Goal: Information Seeking & Learning: Learn about a topic

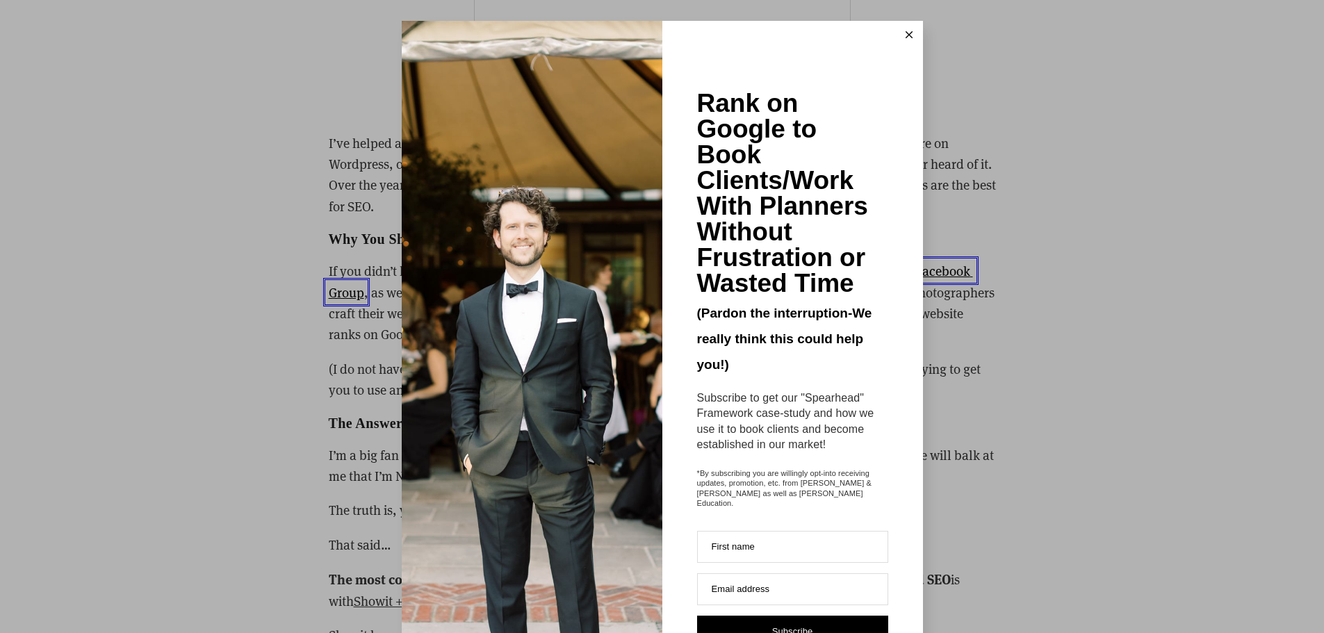
scroll to position [2224, 0]
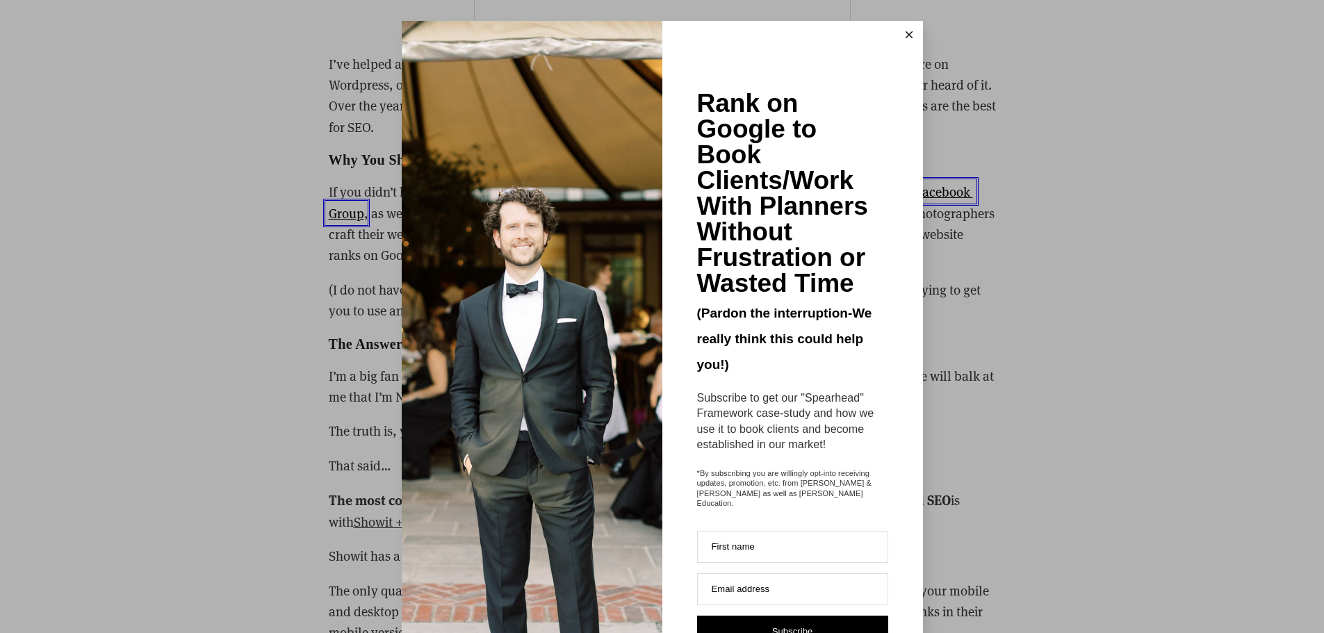
click at [905, 35] on icon at bounding box center [908, 34] width 7 height 7
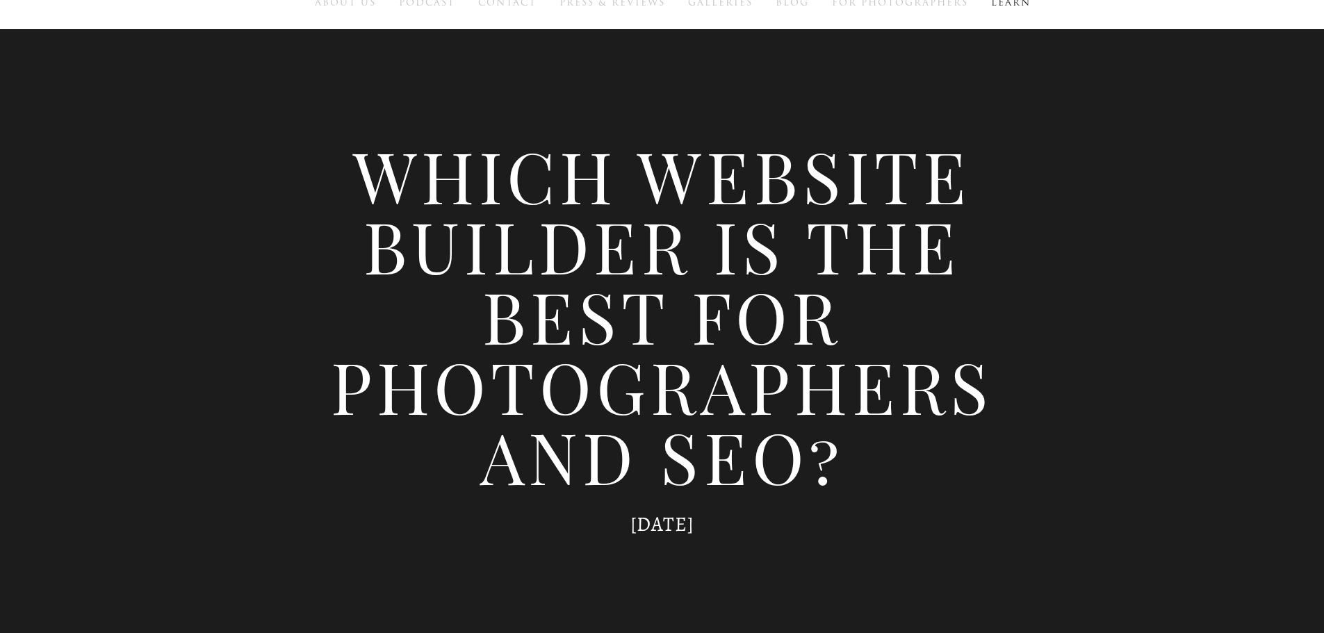
scroll to position [0, 0]
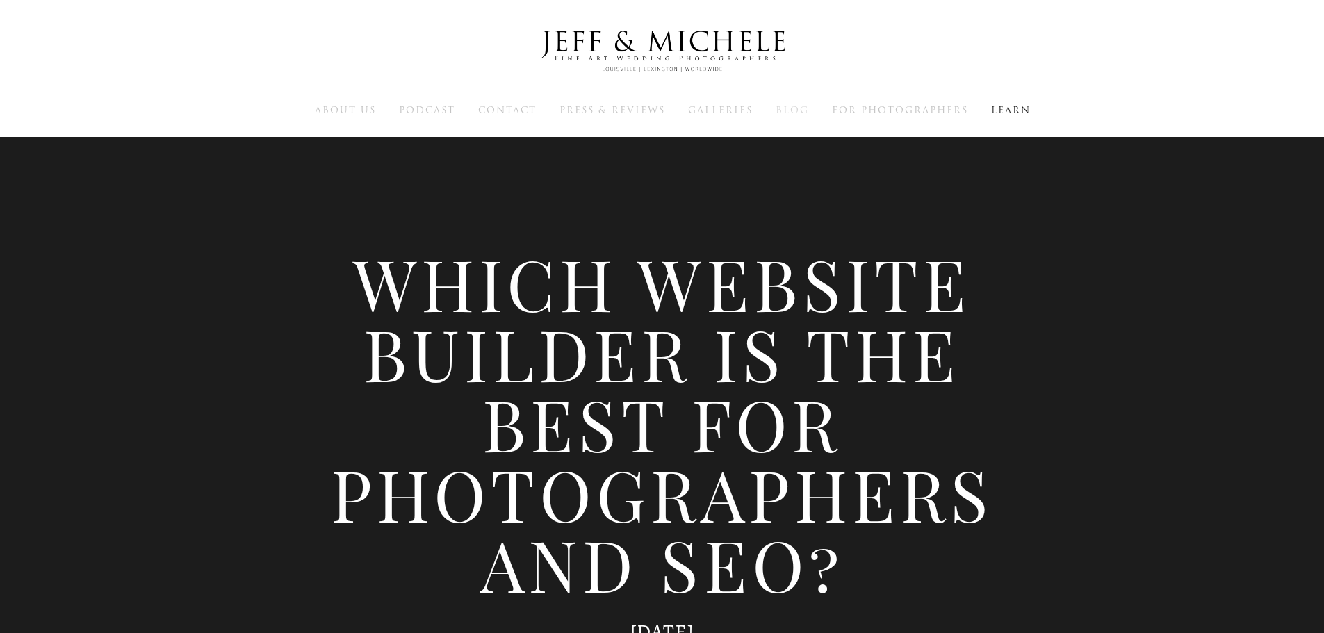
click at [803, 108] on span "Blog" at bounding box center [791, 110] width 33 height 13
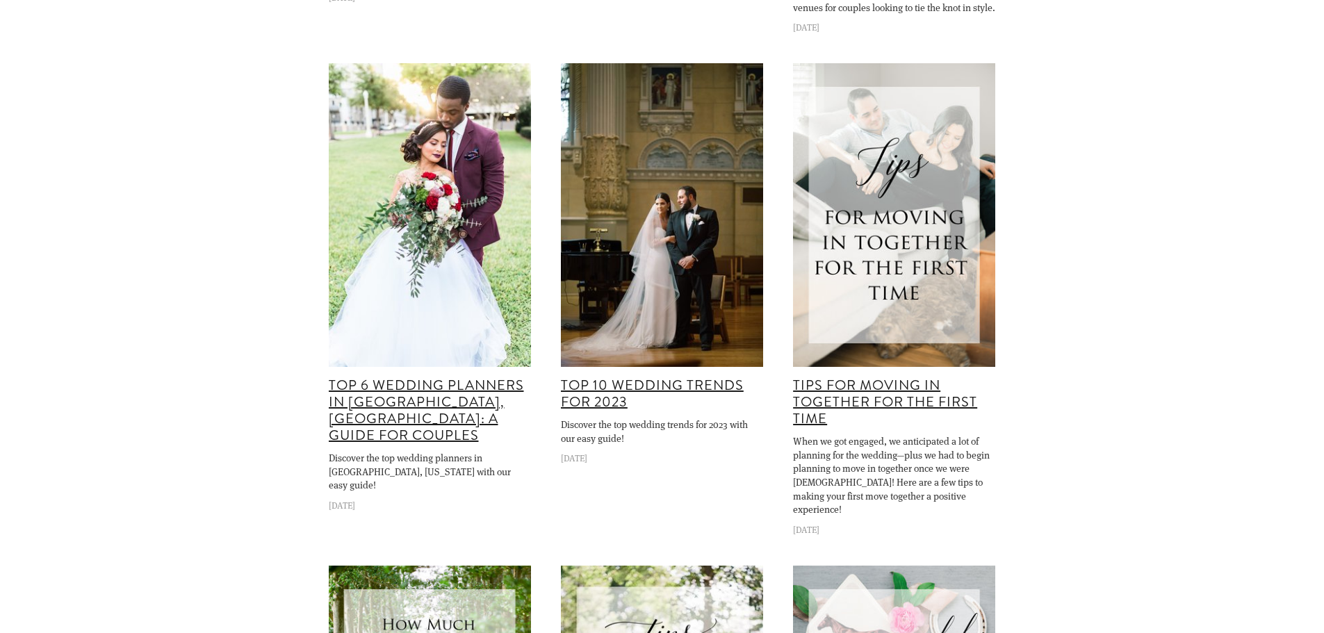
scroll to position [1362, 0]
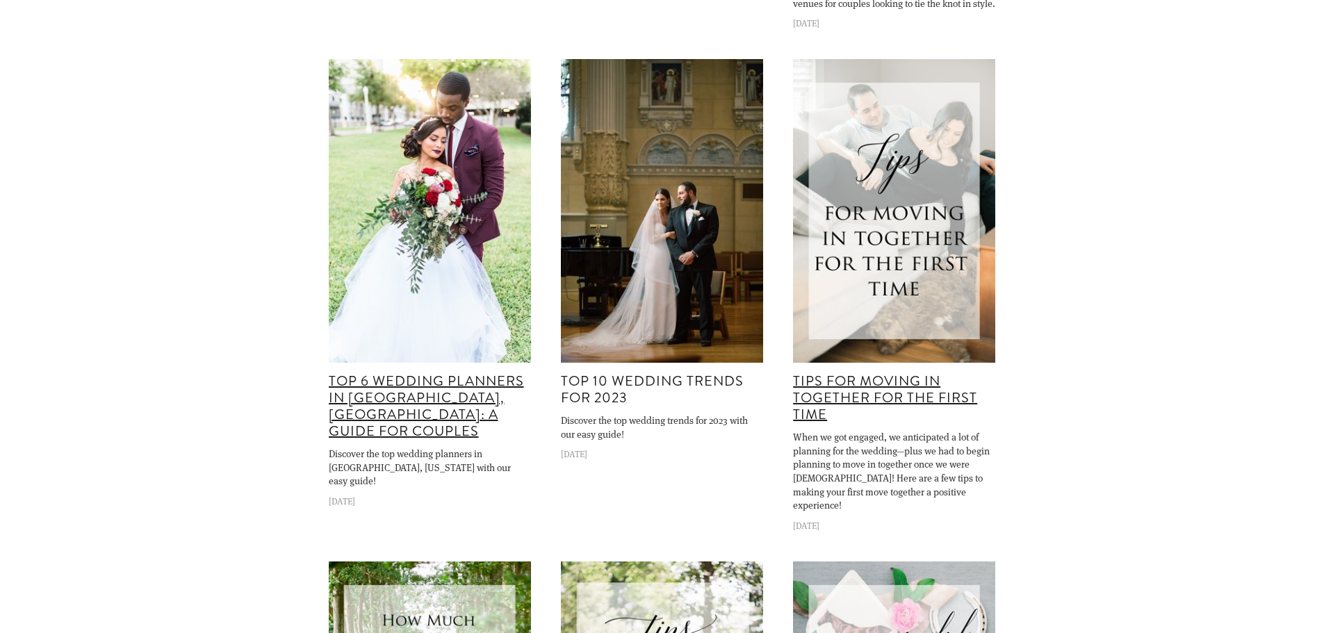
click at [618, 371] on link "Top 10 Wedding Trends for 2023" at bounding box center [652, 389] width 183 height 37
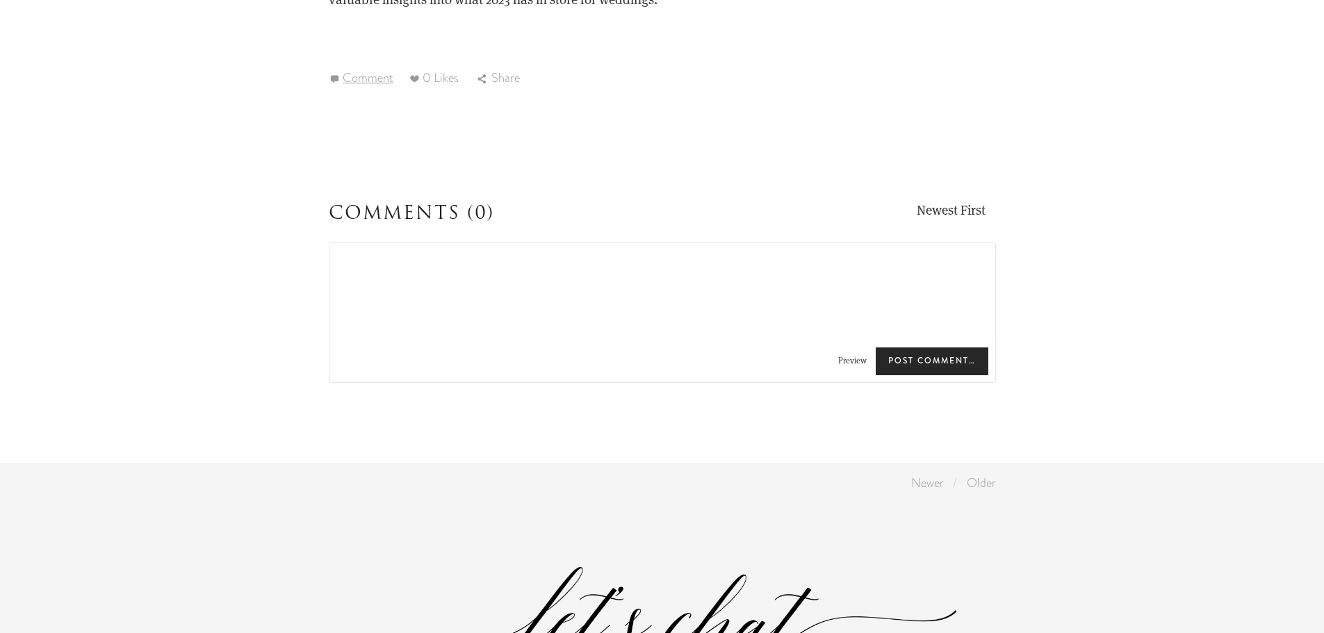
scroll to position [3141, 0]
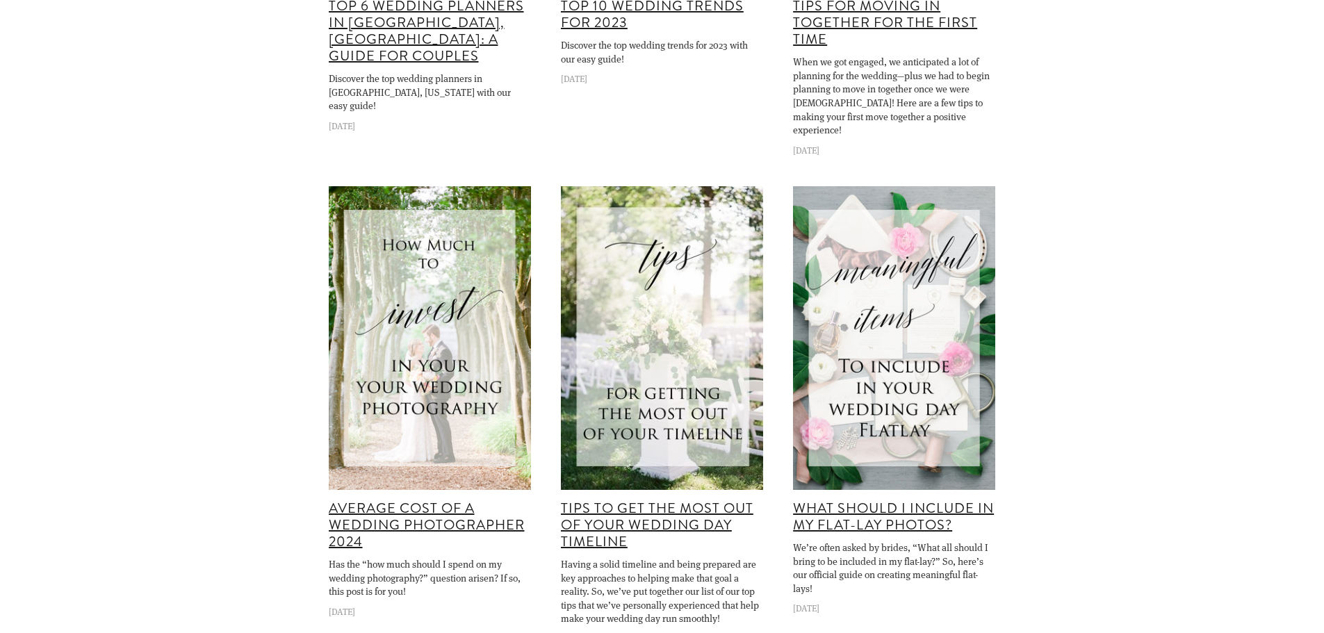
scroll to position [1779, 0]
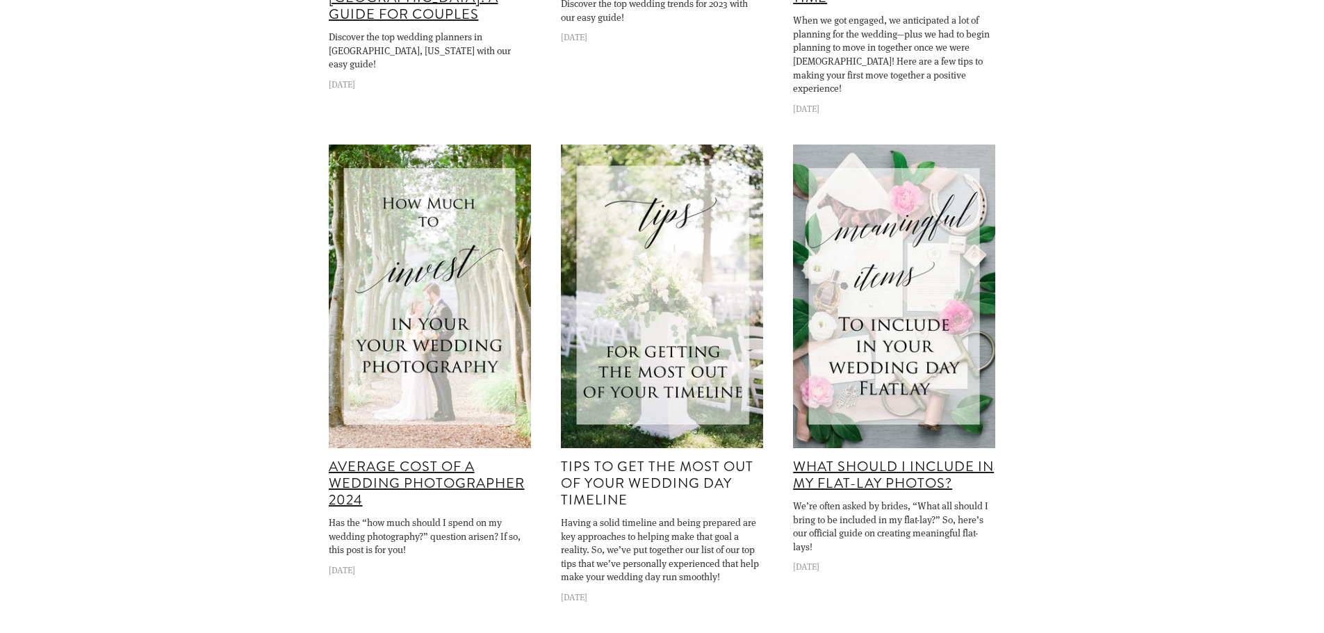
click at [602, 457] on link "Tips to Get the Most Out of Your Wedding Day Timeline" at bounding box center [657, 484] width 192 height 54
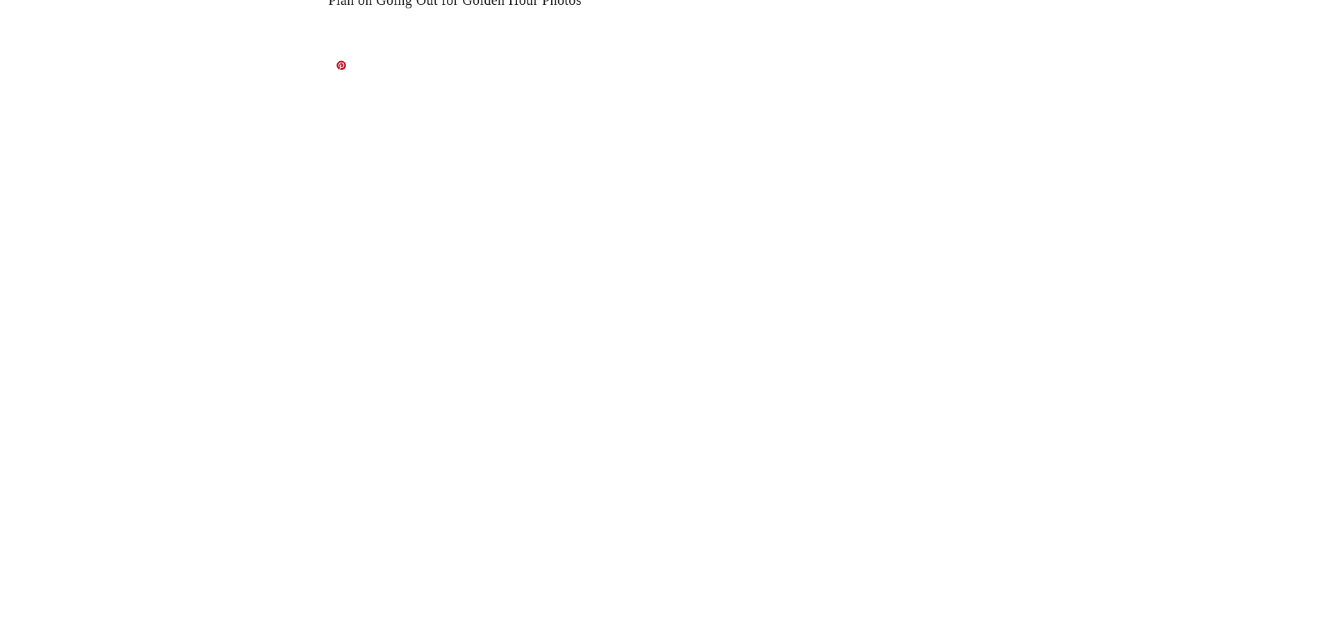
scroll to position [9156, 0]
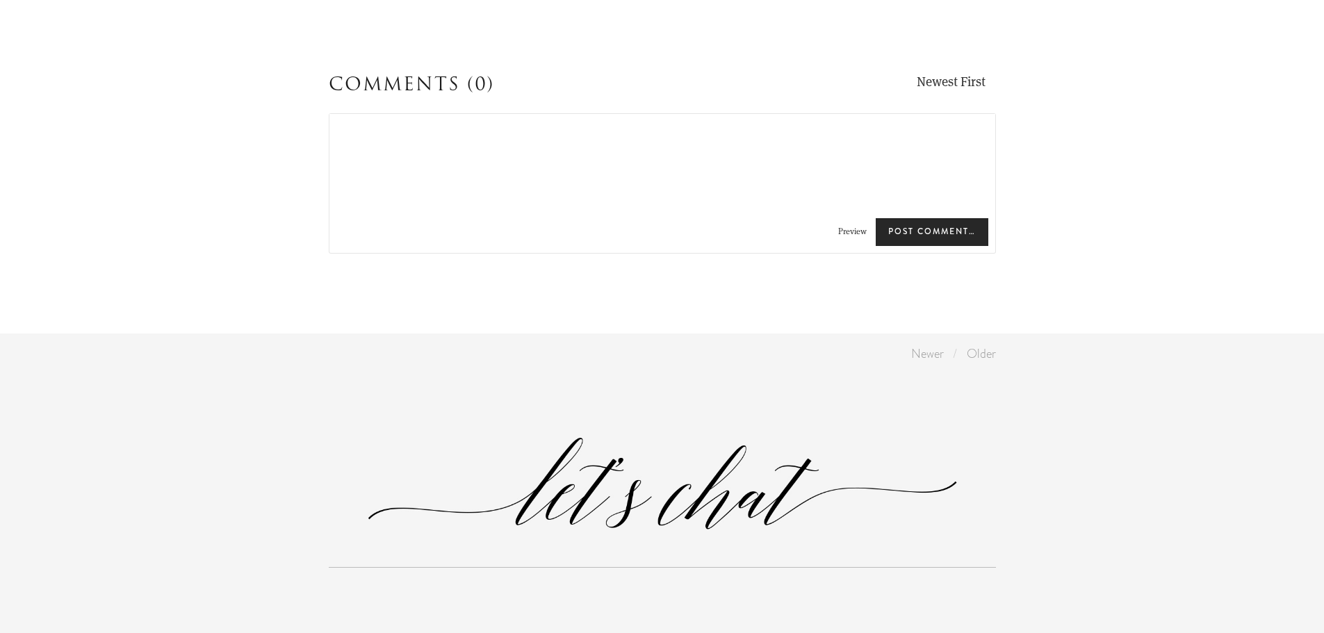
scroll to position [3168, 0]
